Goal: Go to known website: Access a specific website the user already knows

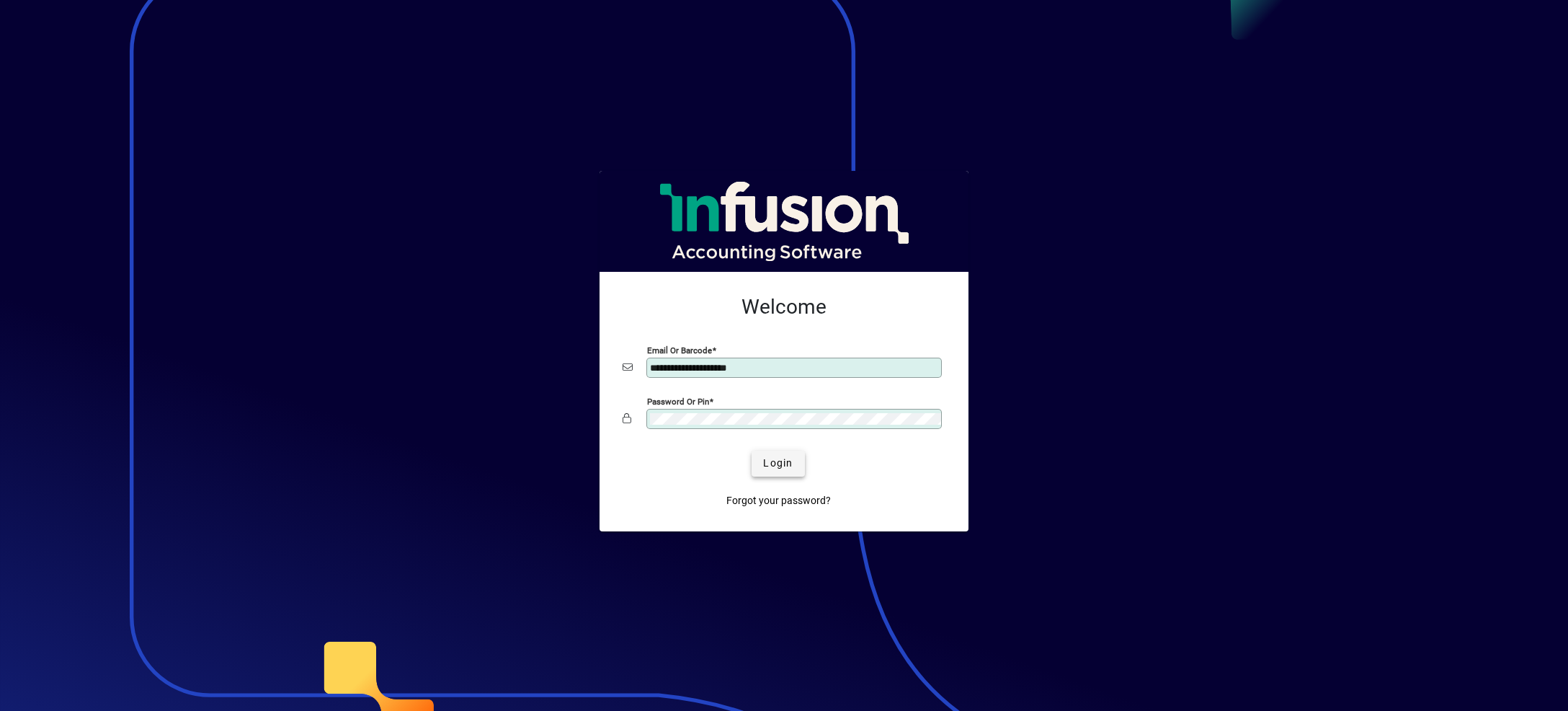
type input "**********"
click at [772, 468] on span "Login" at bounding box center [778, 463] width 29 height 15
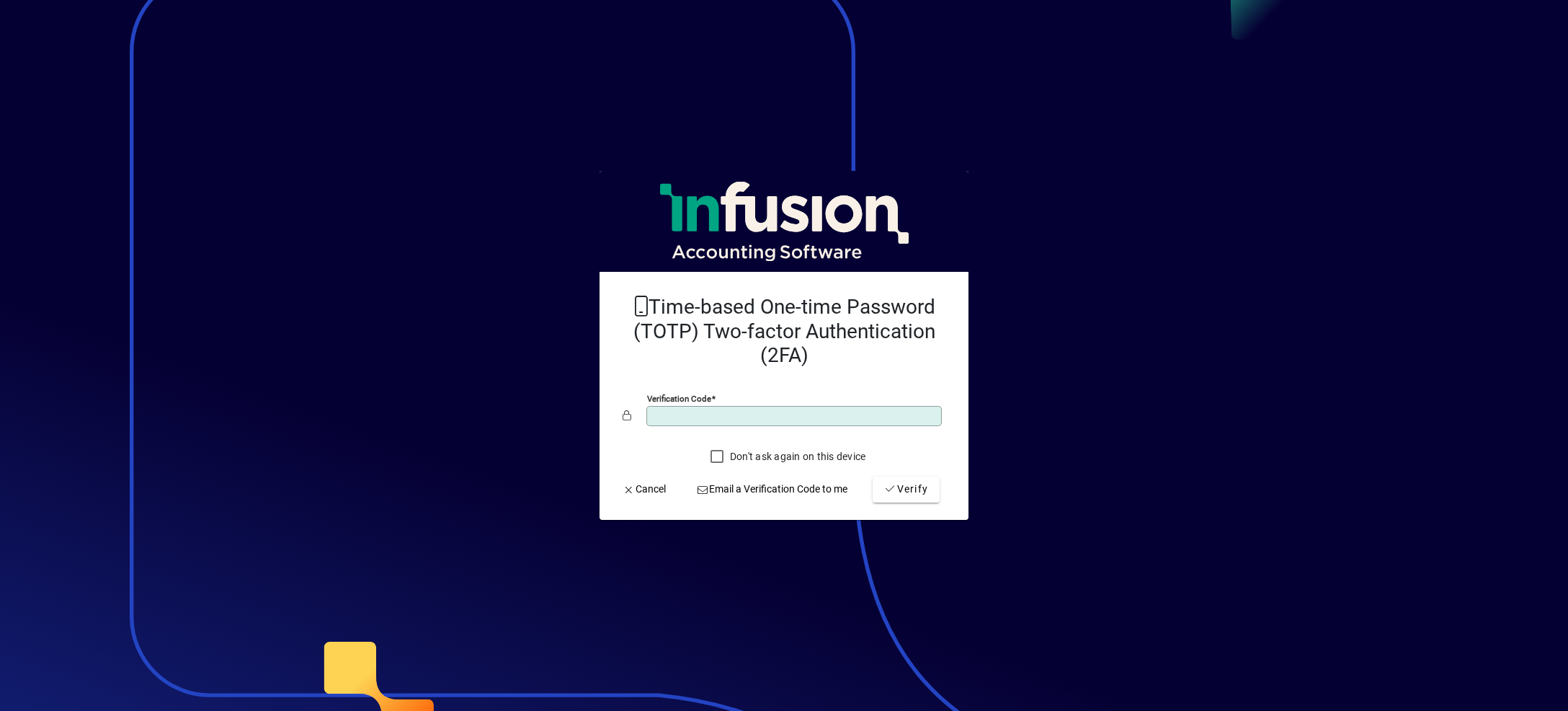
type input "******"
click at [873, 477] on button "Verify" at bounding box center [906, 489] width 67 height 26
